Goal: Find specific page/section: Find specific page/section

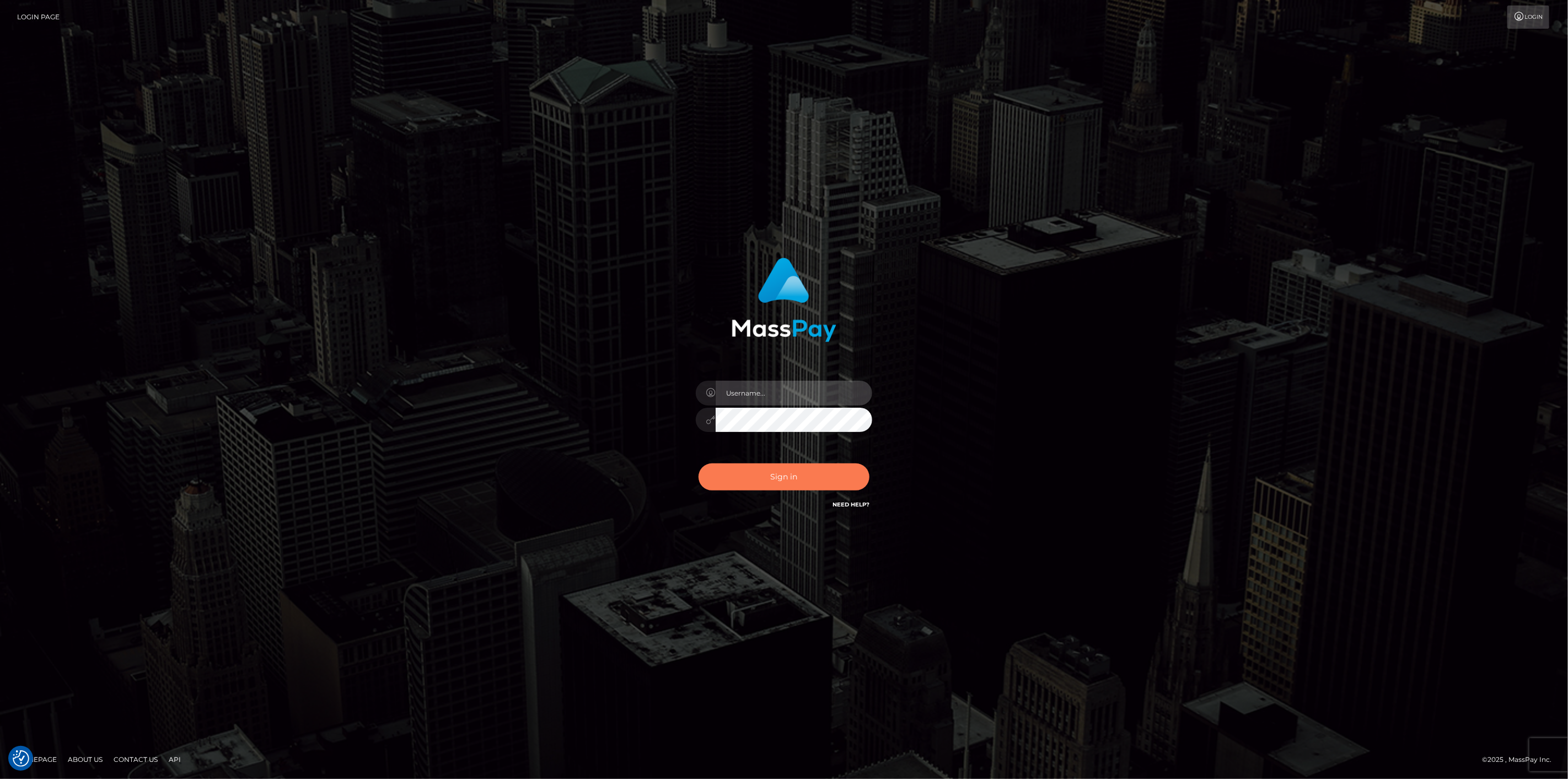
type input "scott.cm"
click at [813, 472] on button "Sign in" at bounding box center [784, 477] width 171 height 27
type input "scott.cm"
click at [824, 482] on button "Sign in" at bounding box center [784, 477] width 171 height 27
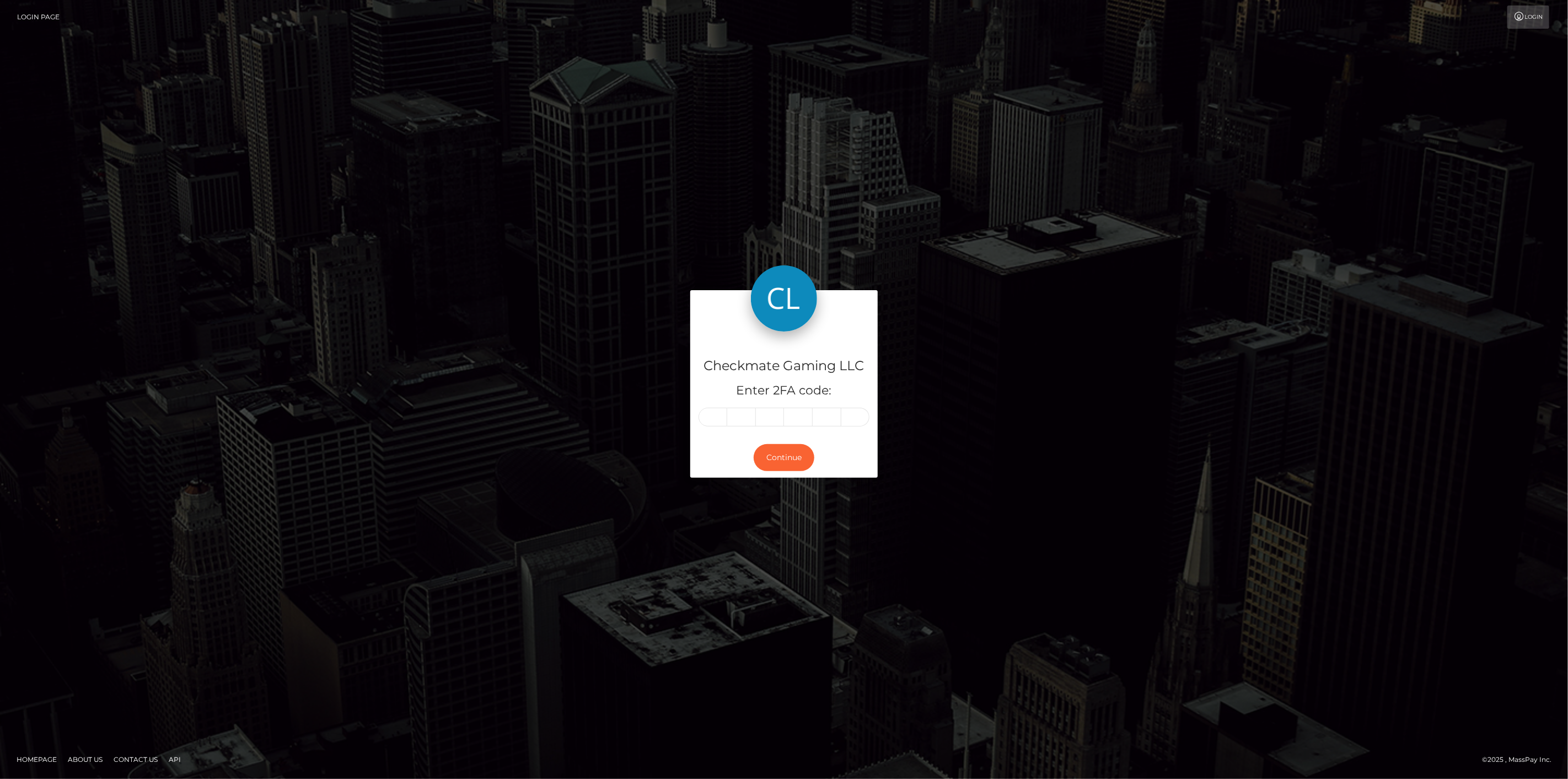
click at [721, 415] on input "text" at bounding box center [713, 417] width 29 height 19
type input "0"
type input "1"
type input "6"
type input "5"
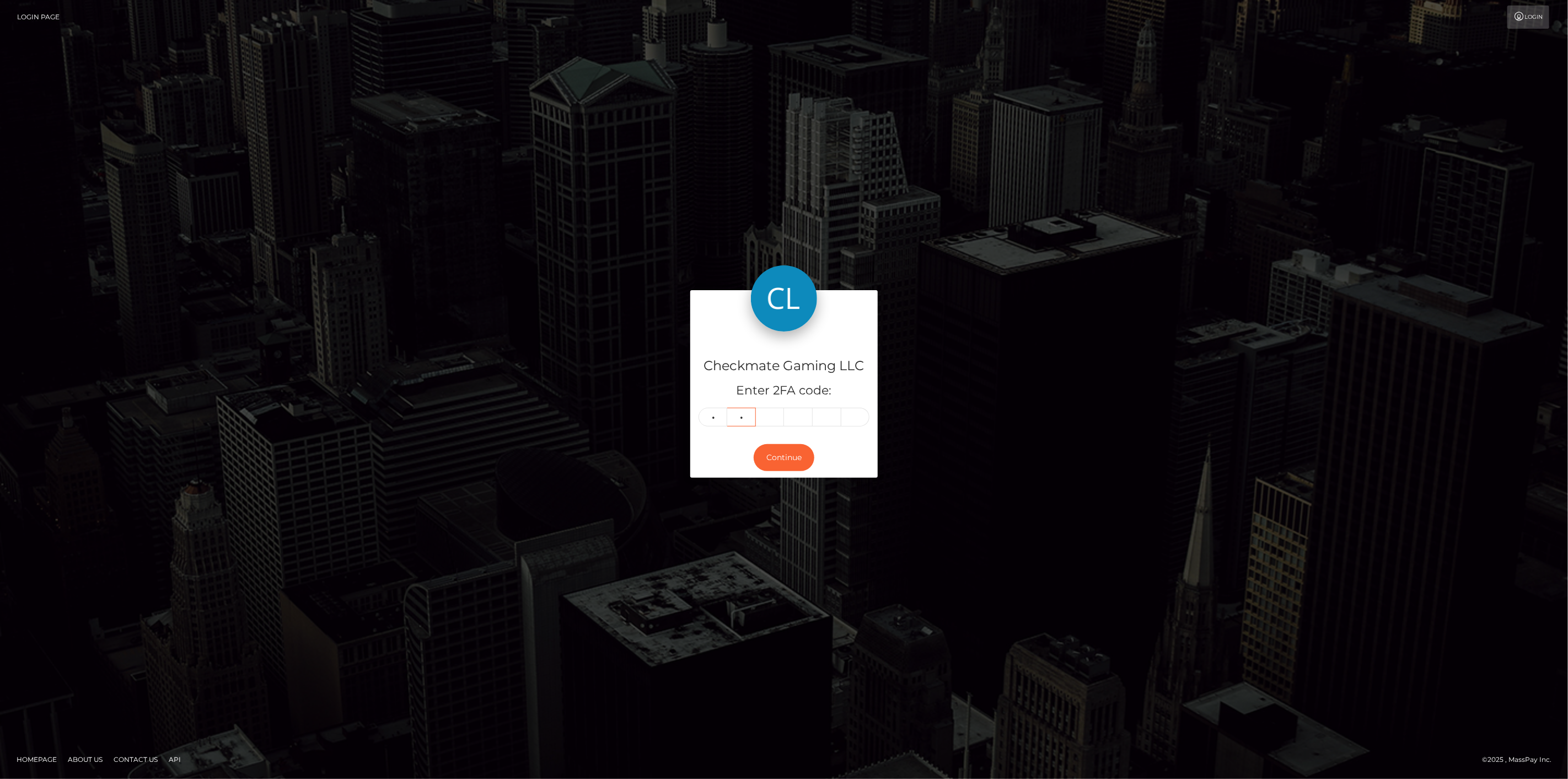
type input "0"
type input "9"
type input "2"
type input "4"
type input "9"
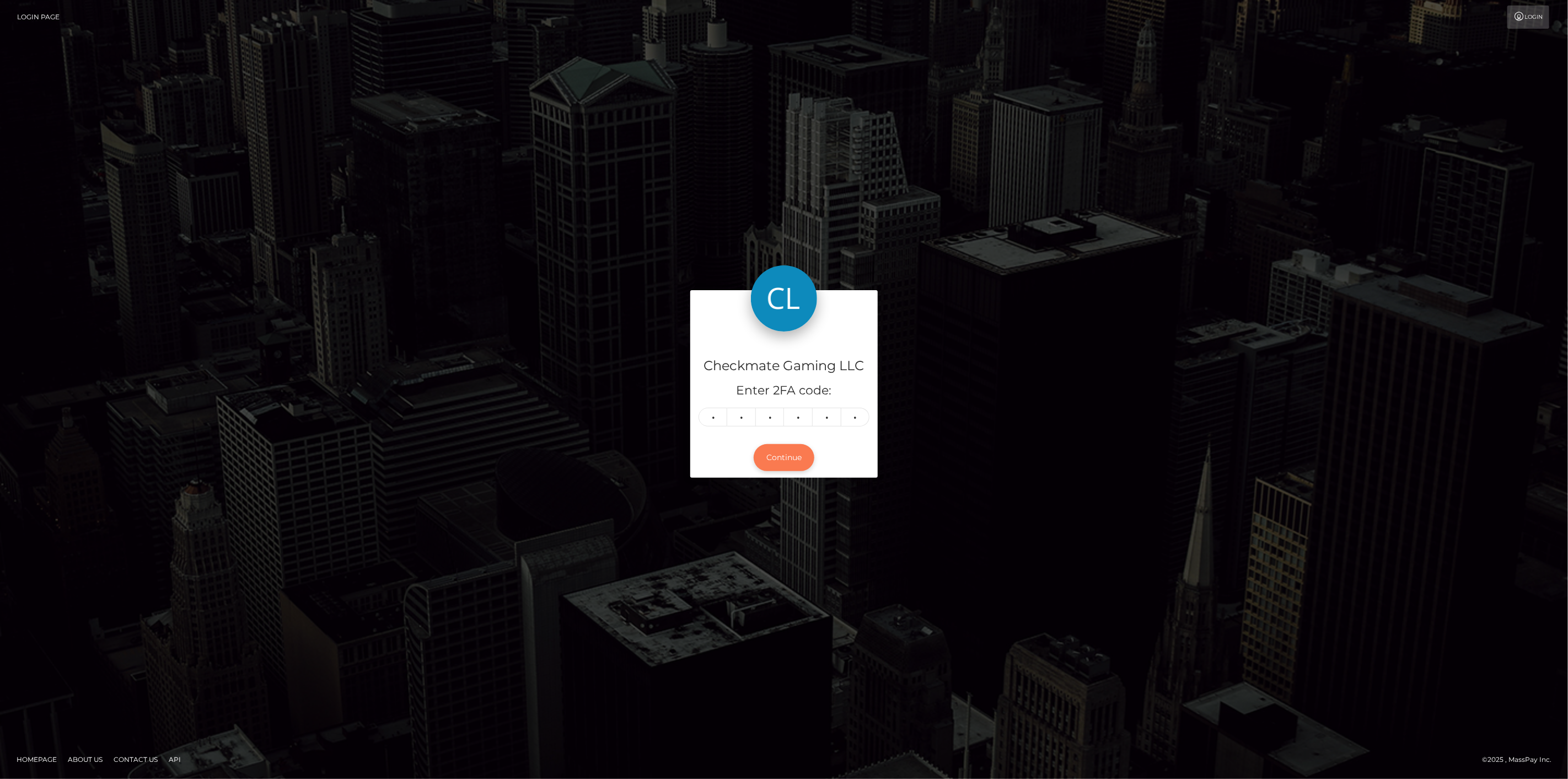
click at [795, 453] on button "Continue" at bounding box center [784, 457] width 61 height 27
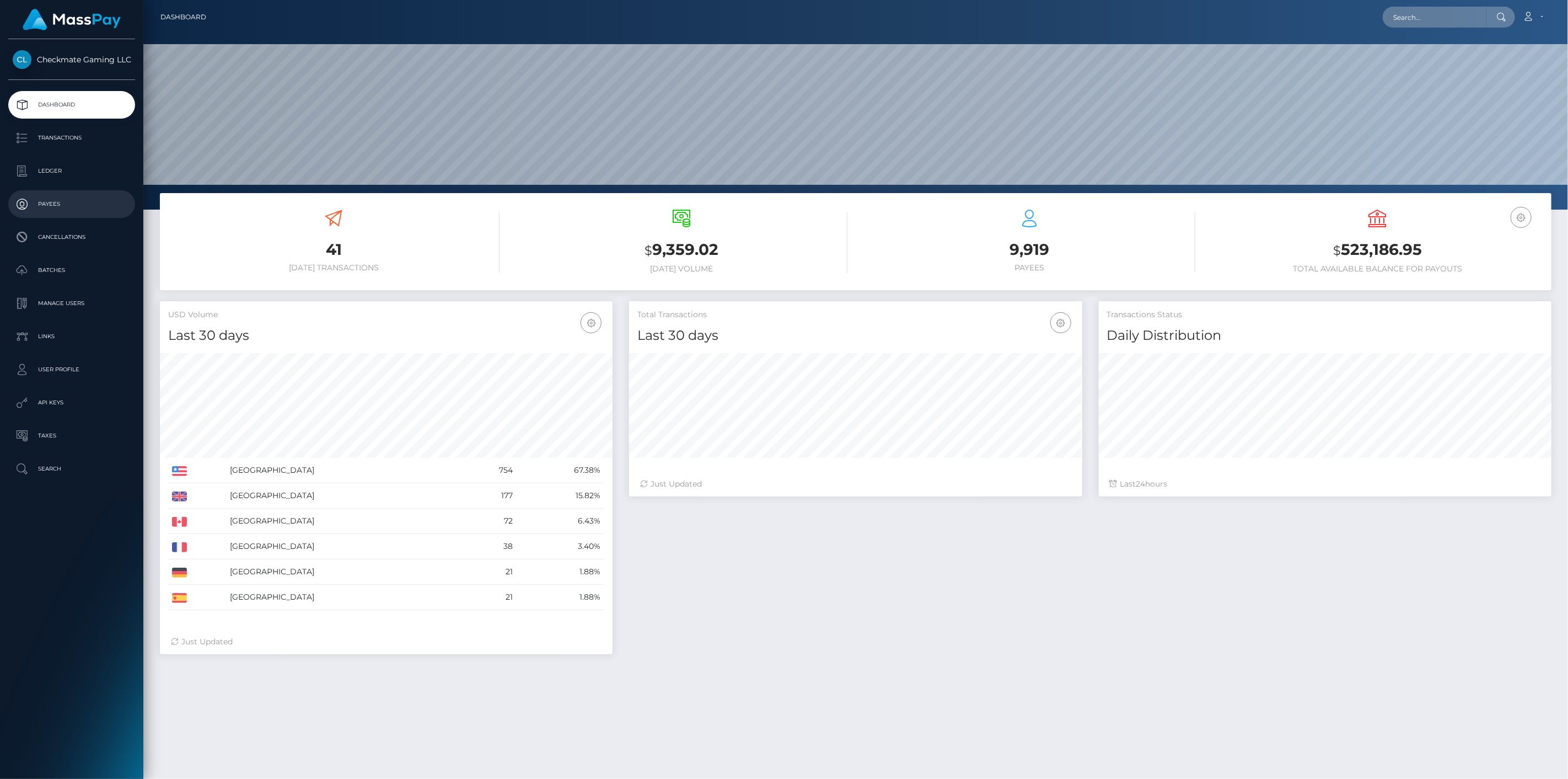
scroll to position [196, 453]
drag, startPoint x: 0, startPoint y: 0, endPoint x: 68, endPoint y: 204, distance: 215.0
click at [68, 204] on p "Payees" at bounding box center [72, 204] width 118 height 16
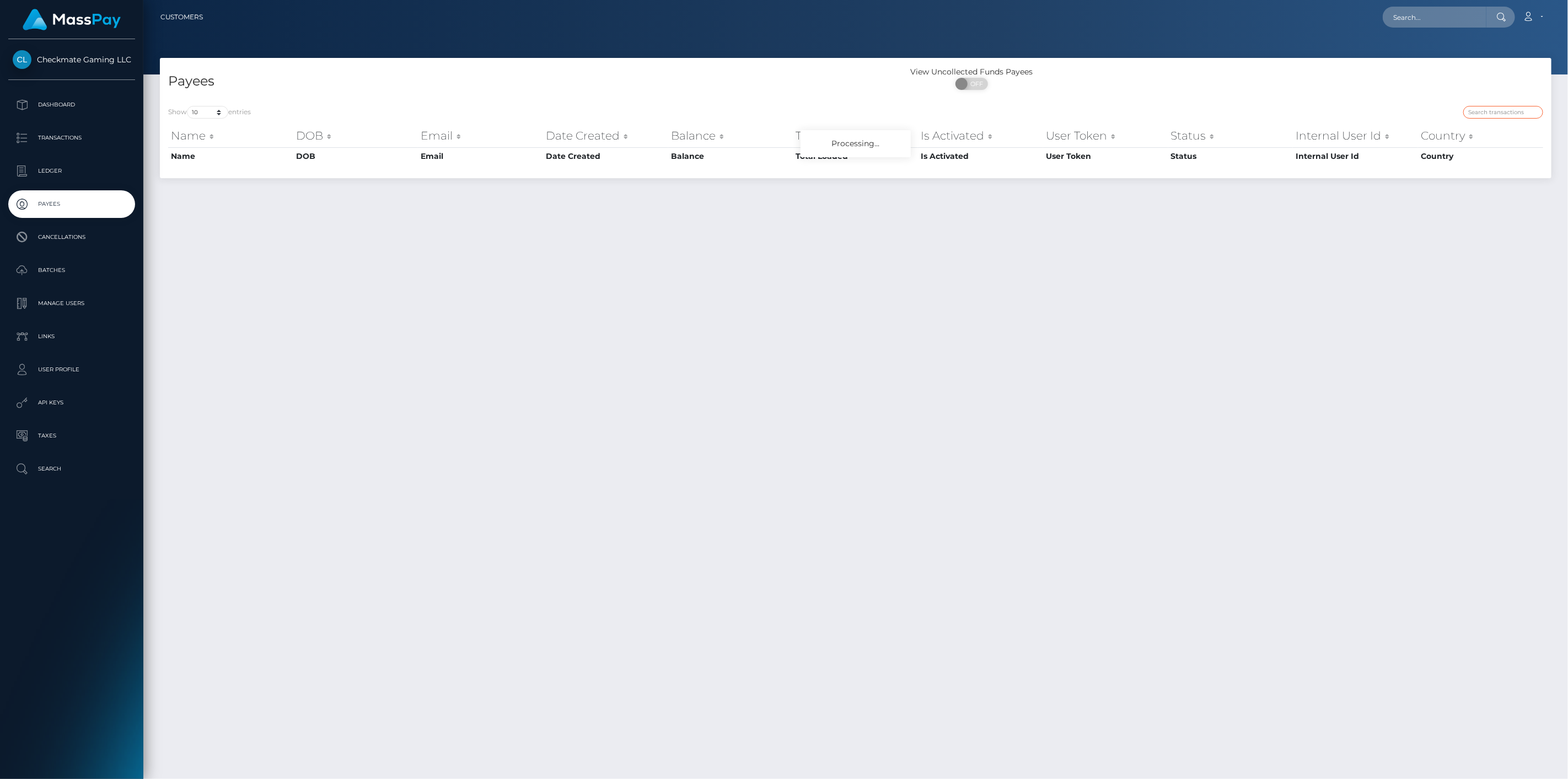
click at [1508, 108] on input "search" at bounding box center [1503, 112] width 80 height 13
paste input "1336052"
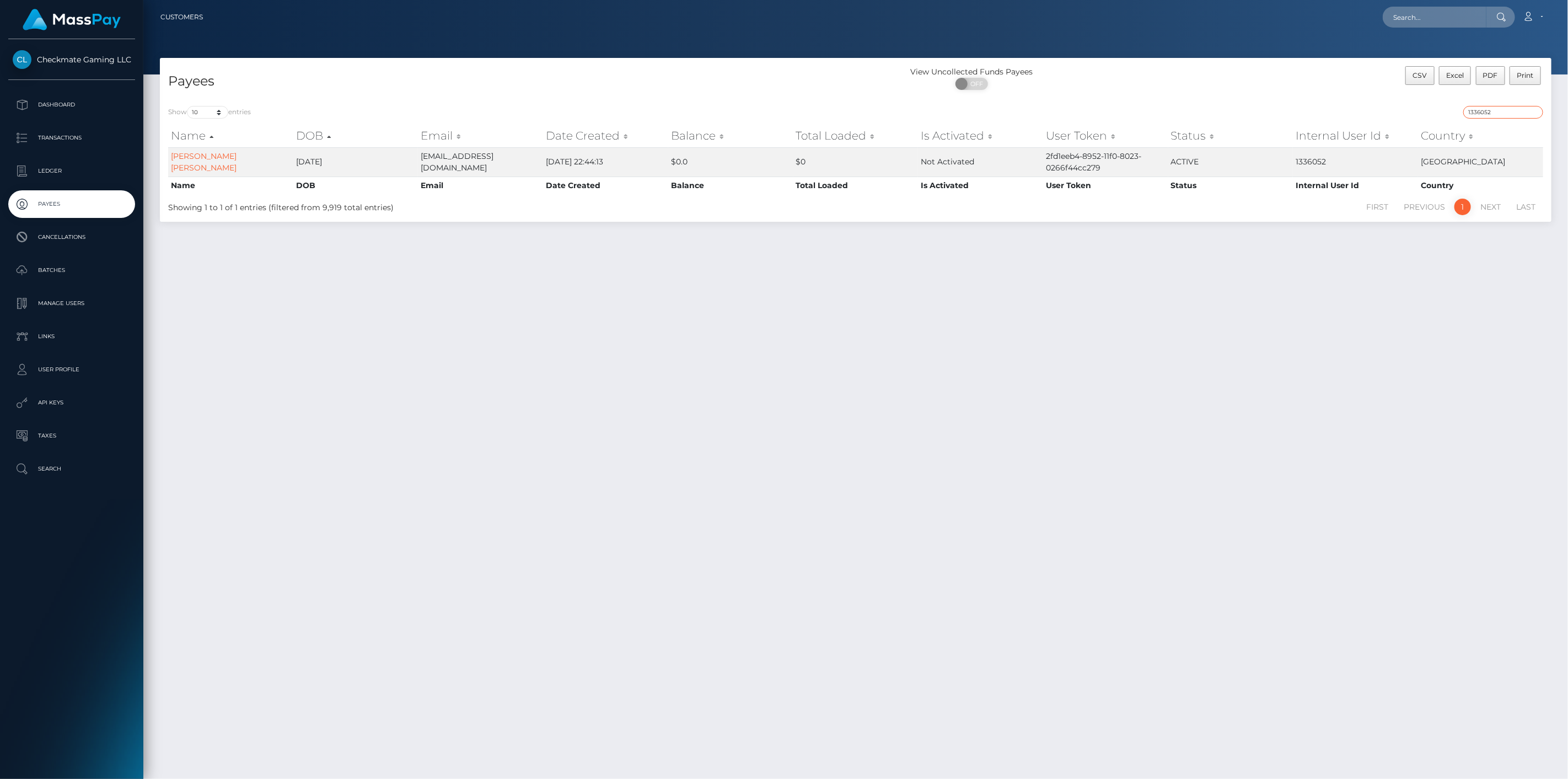
click at [1511, 112] on input "1336052" at bounding box center [1503, 112] width 80 height 13
click at [1514, 111] on input "1336052" at bounding box center [1503, 112] width 80 height 13
paste input "93928"
type input "1393928"
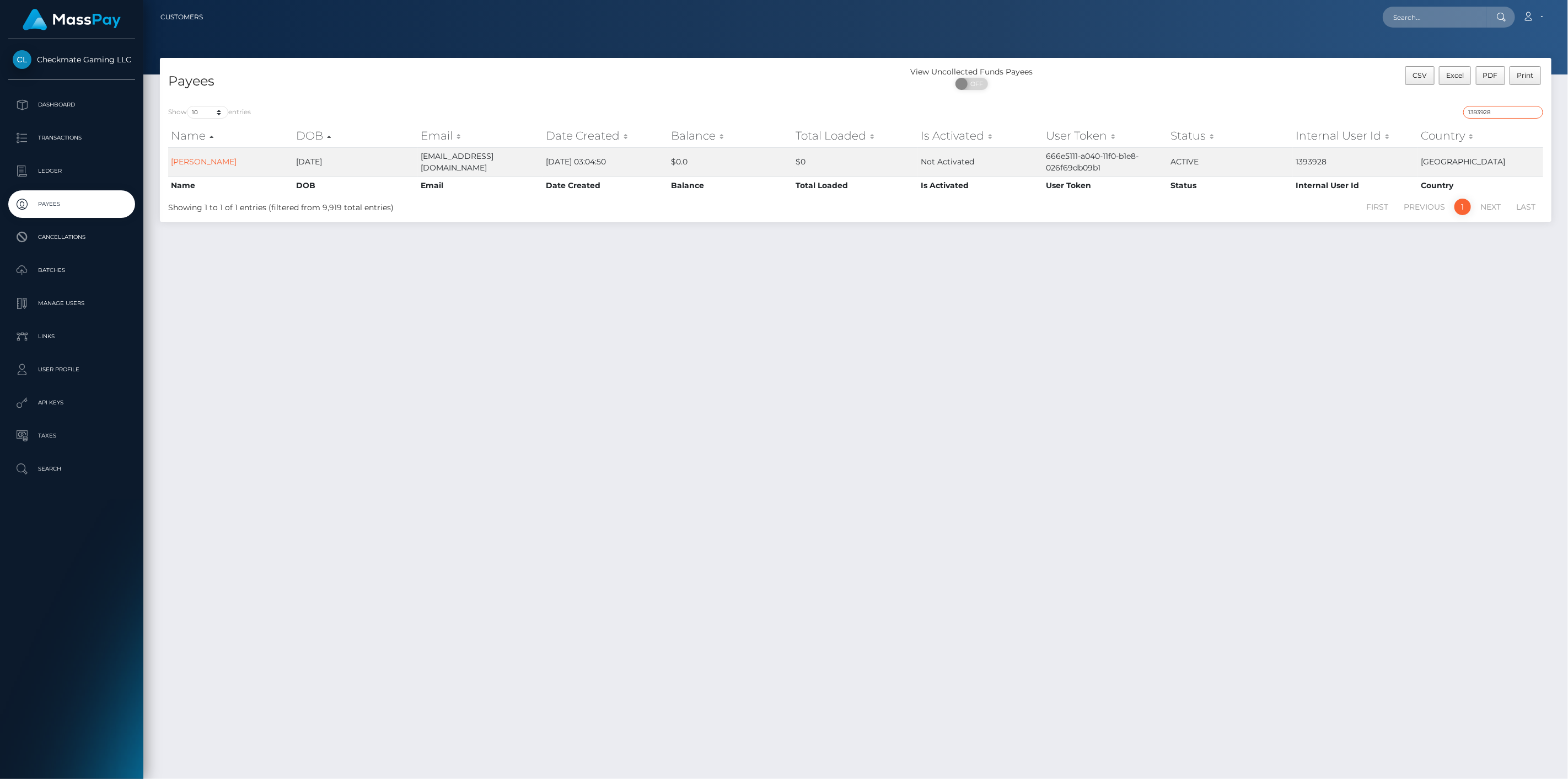
click at [1498, 114] on input "1393928" at bounding box center [1503, 112] width 80 height 13
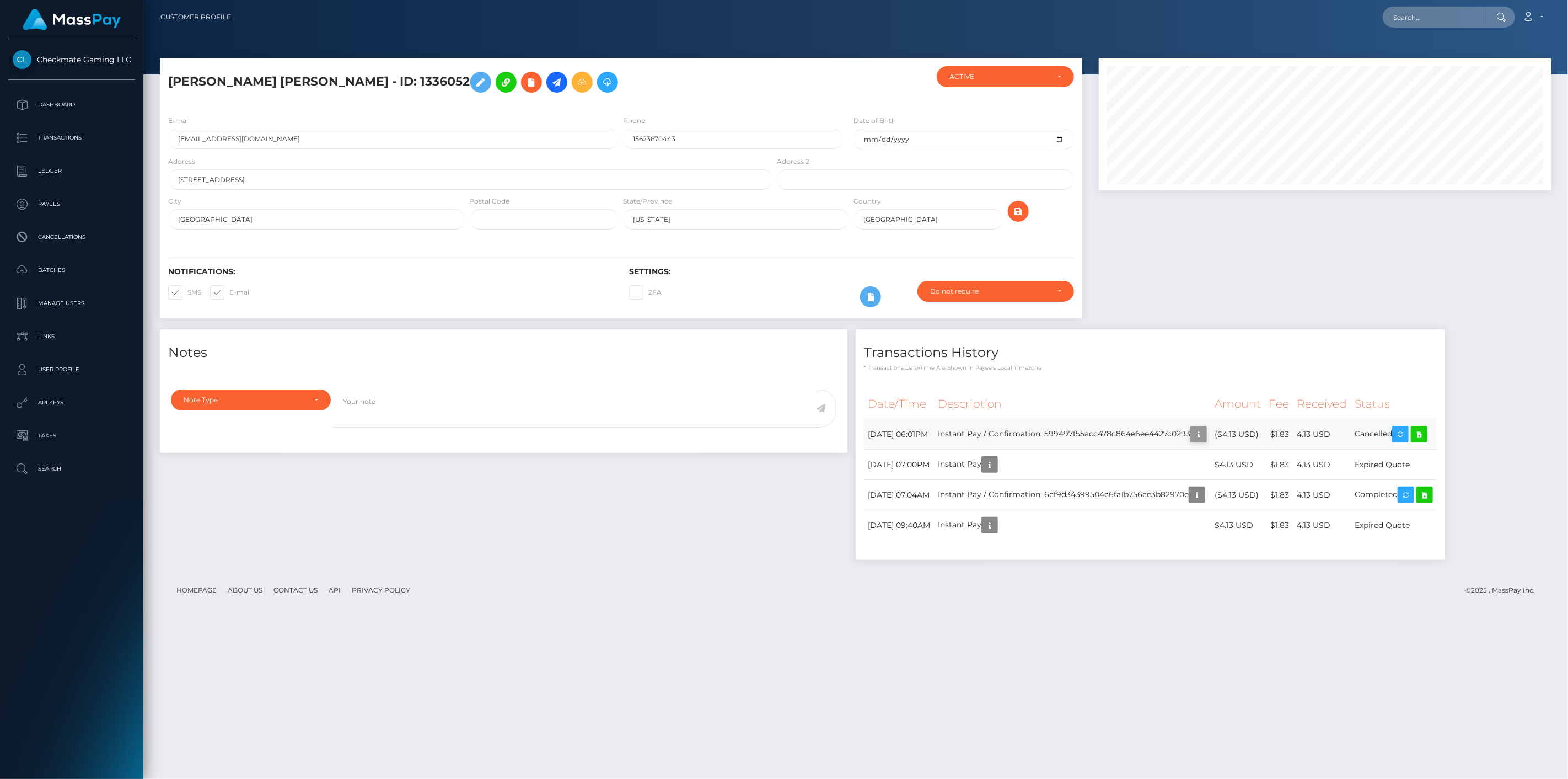
scroll to position [132, 453]
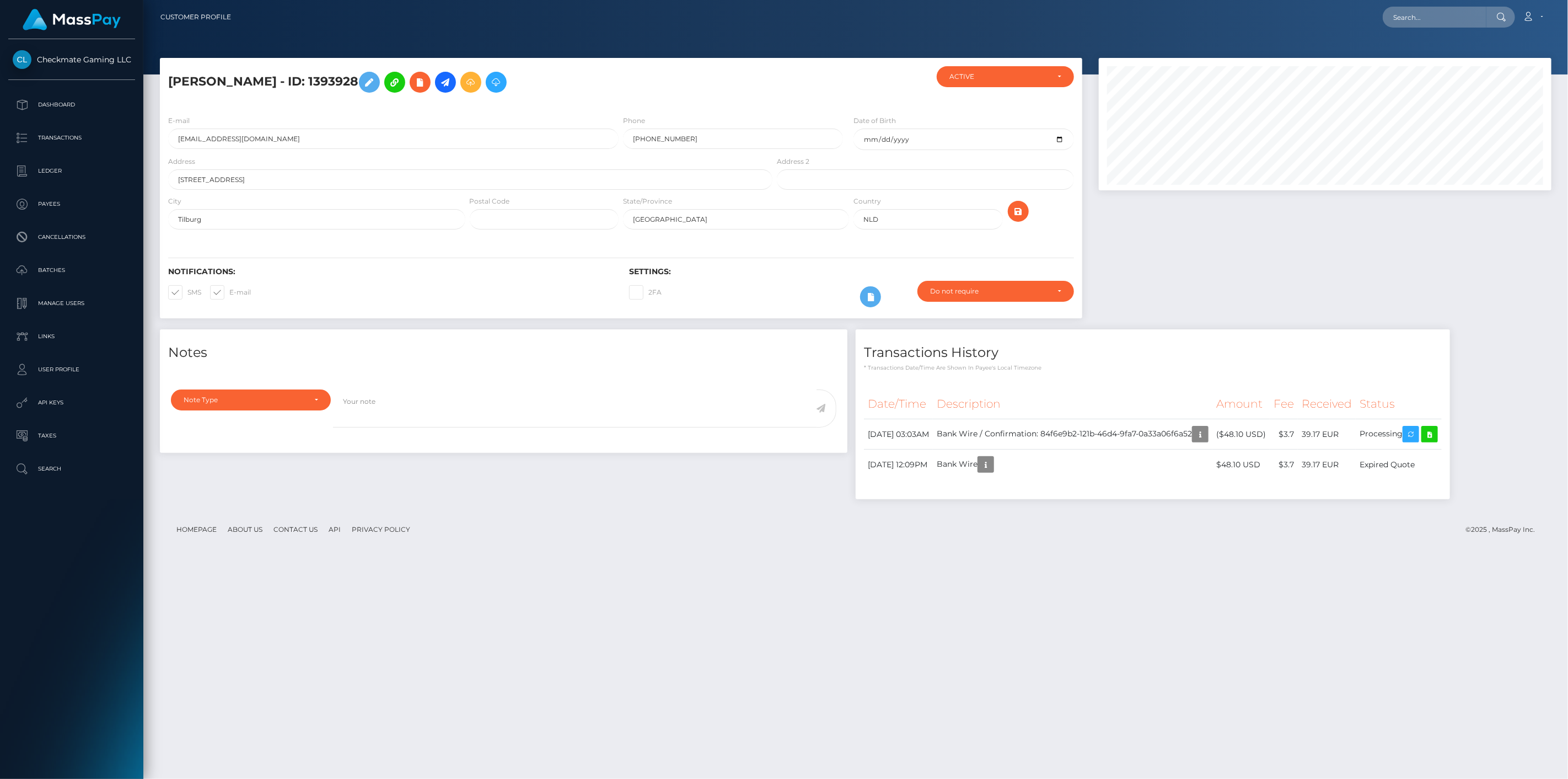
scroll to position [132, 453]
